Goal: Task Accomplishment & Management: Manage account settings

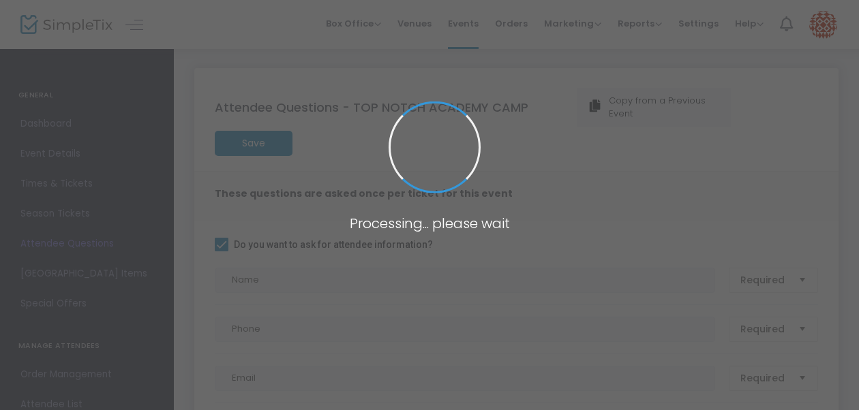
checkbox input "true"
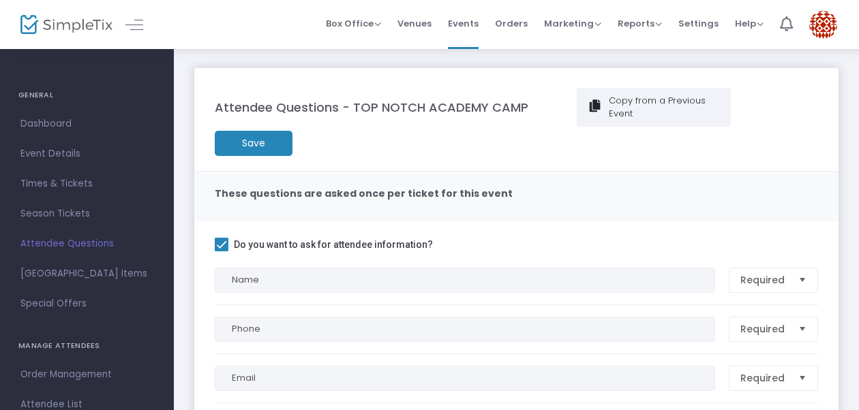
scroll to position [102, 0]
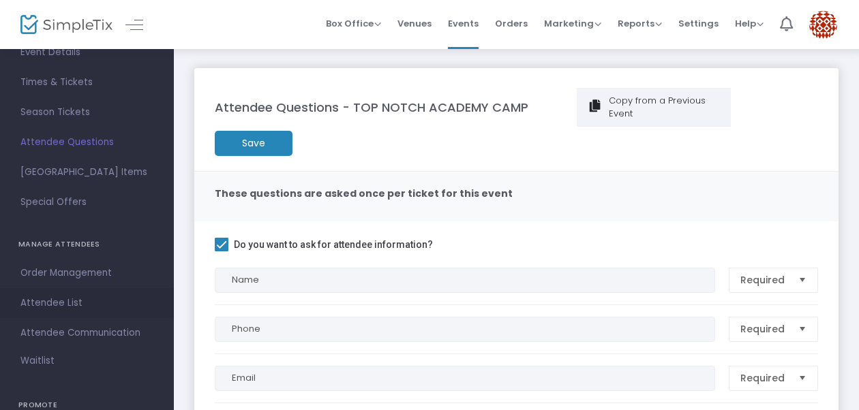
click at [63, 307] on span "Attendee List" at bounding box center [86, 303] width 133 height 18
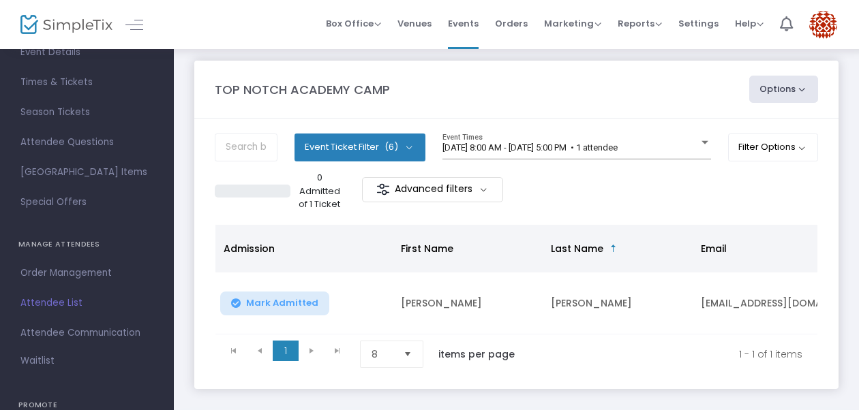
scroll to position [1, 0]
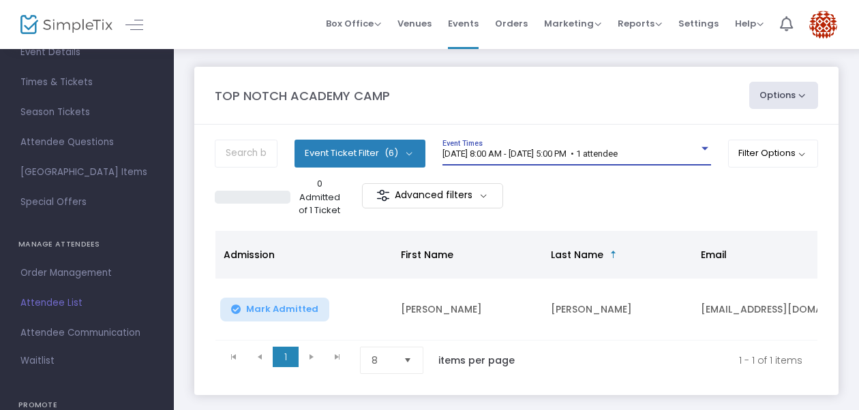
click at [618, 153] on span "11/1/2025 @ 8:00 AM - 11/2/2025 @ 5:00 PM • 1 attendee" at bounding box center [529, 154] width 175 height 10
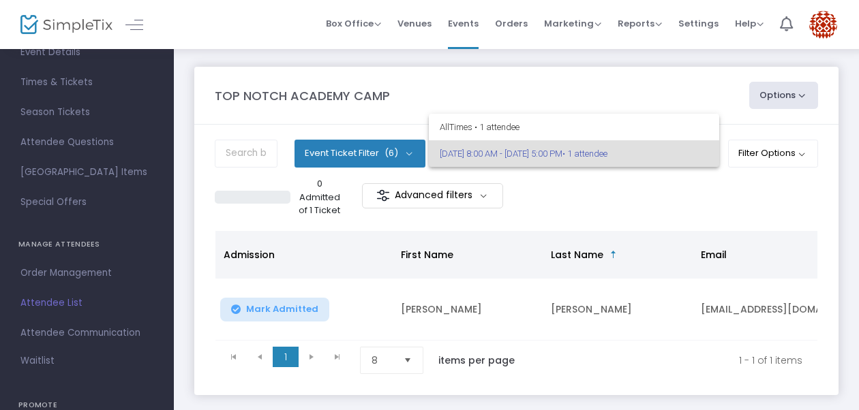
click at [628, 179] on div at bounding box center [429, 205] width 859 height 410
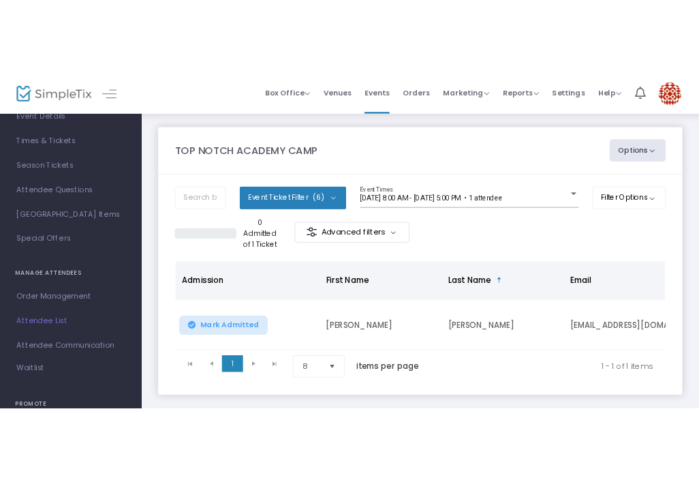
scroll to position [0, 0]
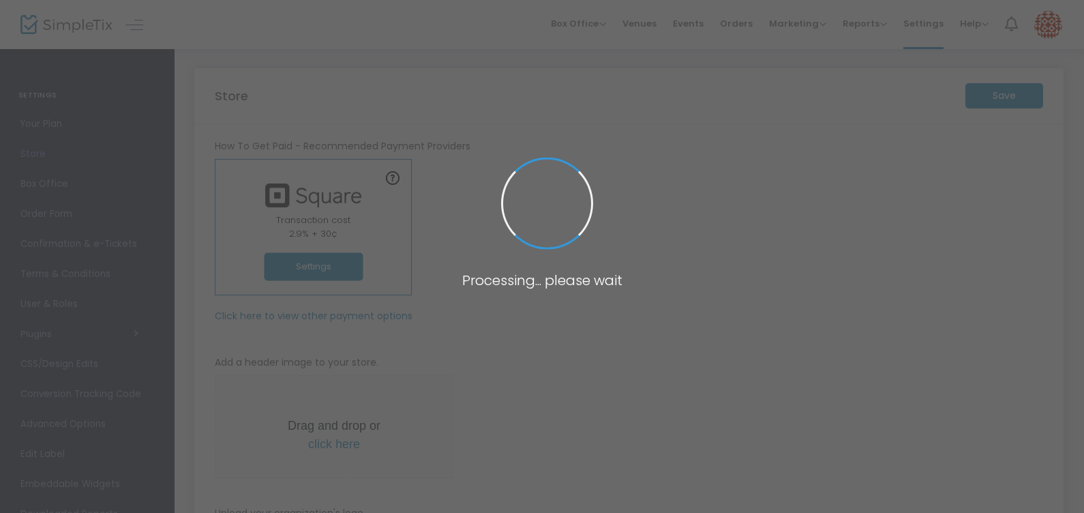
type input "[URL]"
type input "4.950 %"
radio input "true"
radio input "false"
radio input "true"
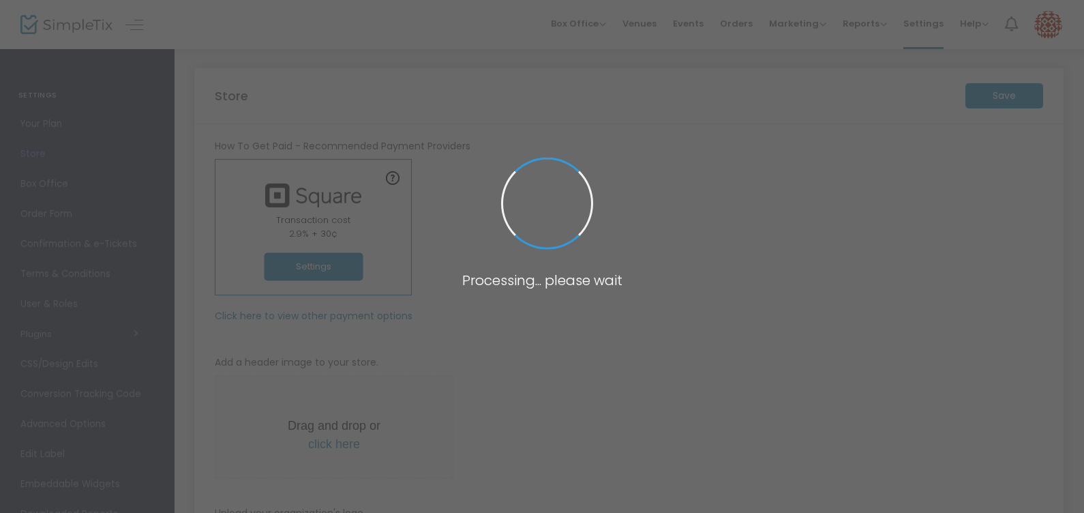
type input "TopNotchAcademy"
type input "3128593906"
type input "topnotchacademycamp"
type input "[URL]"
type input "4.950 %"
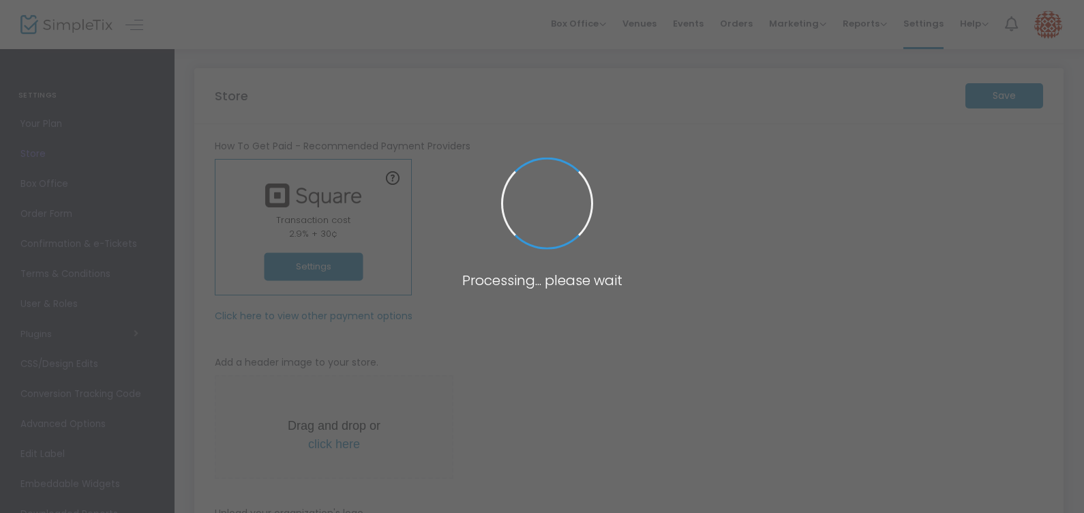
radio input "true"
radio input "false"
radio input "true"
type input "TopNotchAcademy"
type input "3128593906"
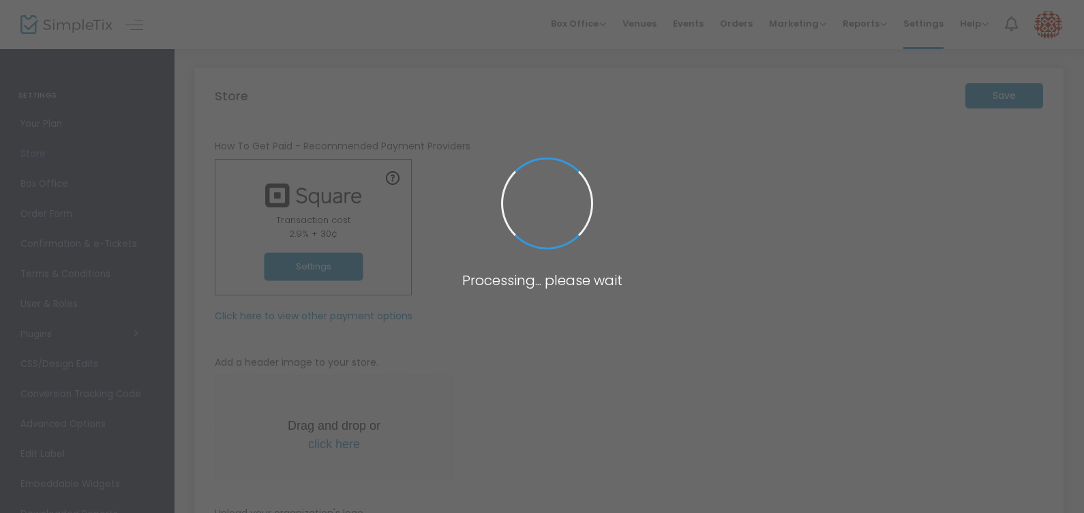
type input "topnotchacademycamp"
type input "[URL]"
type input "4.950 %"
radio input "true"
radio input "false"
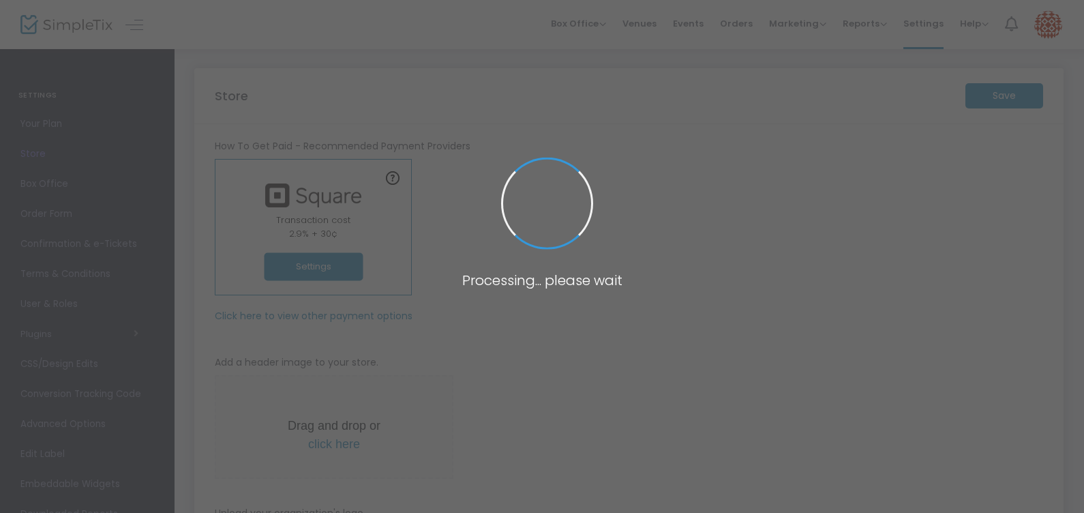
radio input "true"
type input "TopNotchAcademy"
type input "3128593906"
type input "topnotchacademycamp"
type input "[URL]"
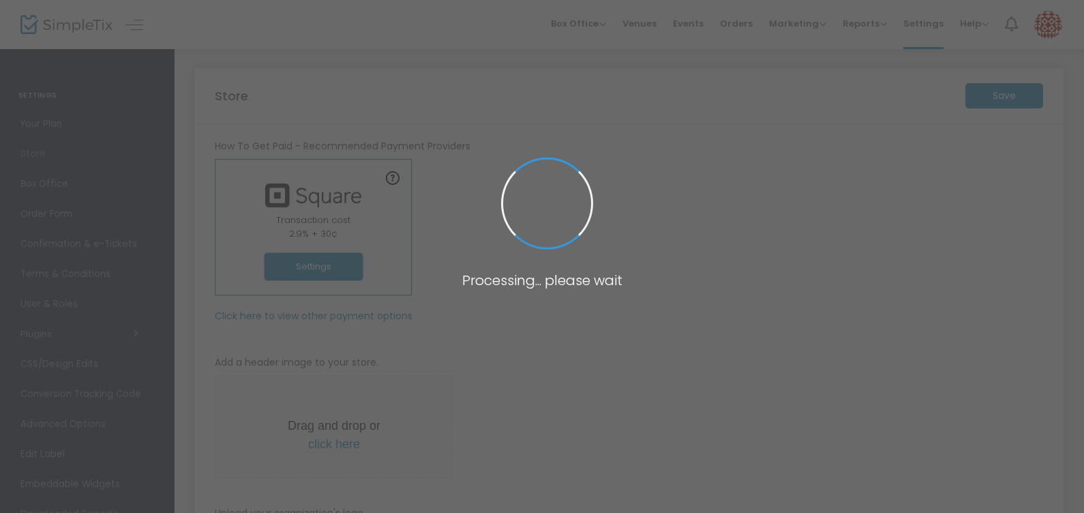
type input "4.950 %"
radio input "true"
radio input "false"
radio input "true"
type input "TopNotchAcademy"
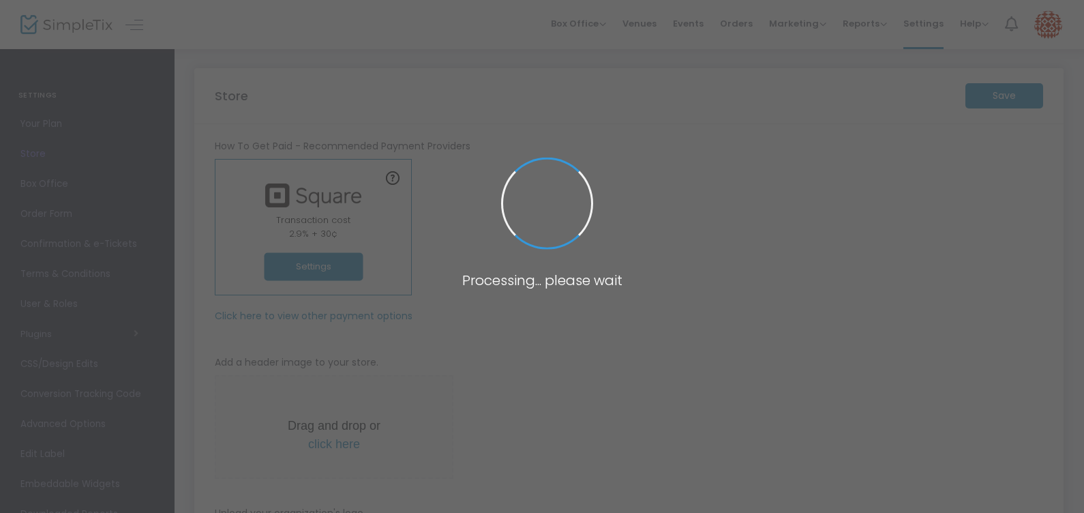
type input "3128593906"
type input "topnotchacademycamp"
type input "[URL]"
type input "4.950 %"
radio input "true"
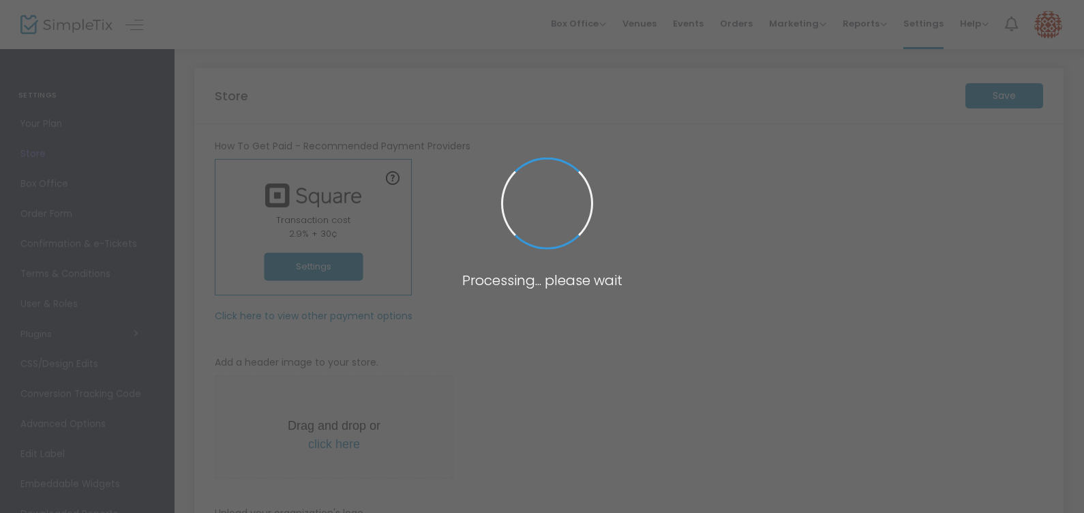
radio input "false"
radio input "true"
type input "TopNotchAcademy"
type input "3128593906"
type input "topnotchacademycamp"
